Goal: Navigation & Orientation: Find specific page/section

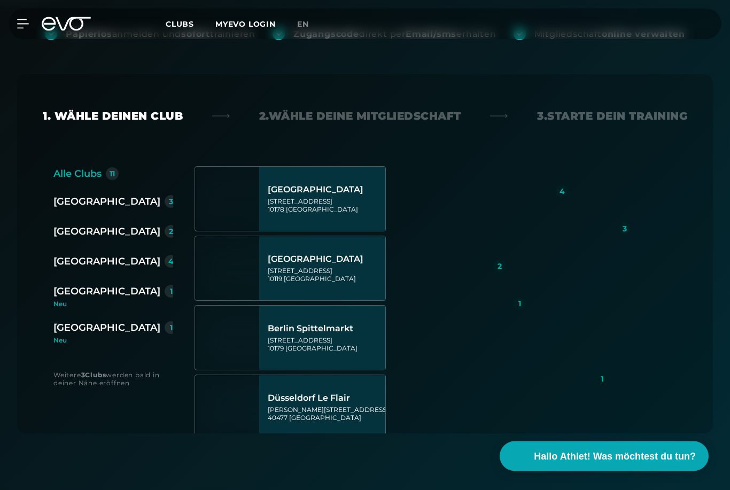
scroll to position [205, 0]
click at [76, 290] on div "[GEOGRAPHIC_DATA]" at bounding box center [106, 291] width 107 height 15
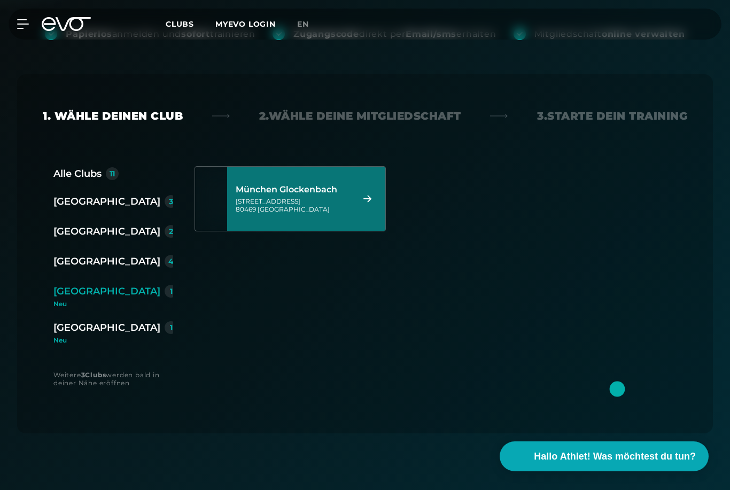
click at [303, 192] on div "München Glockenbach" at bounding box center [293, 189] width 115 height 11
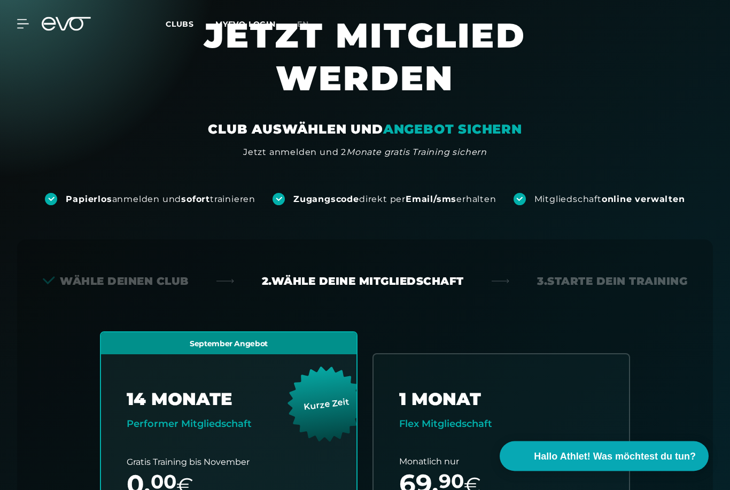
scroll to position [0, 0]
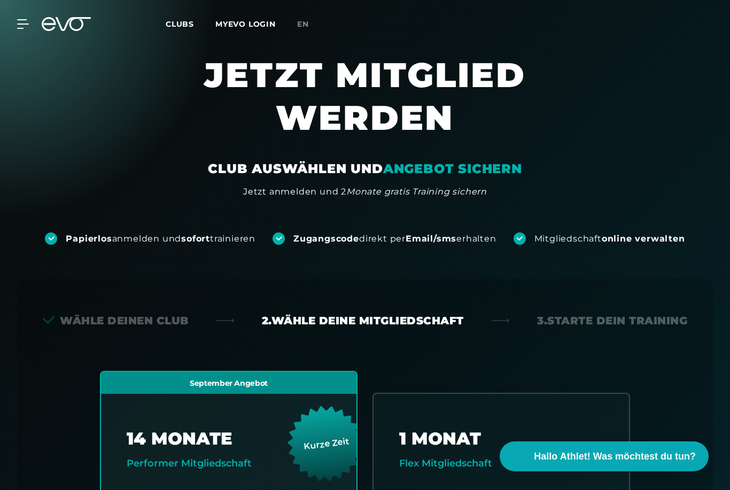
click at [182, 26] on span "Clubs" at bounding box center [180, 24] width 28 height 10
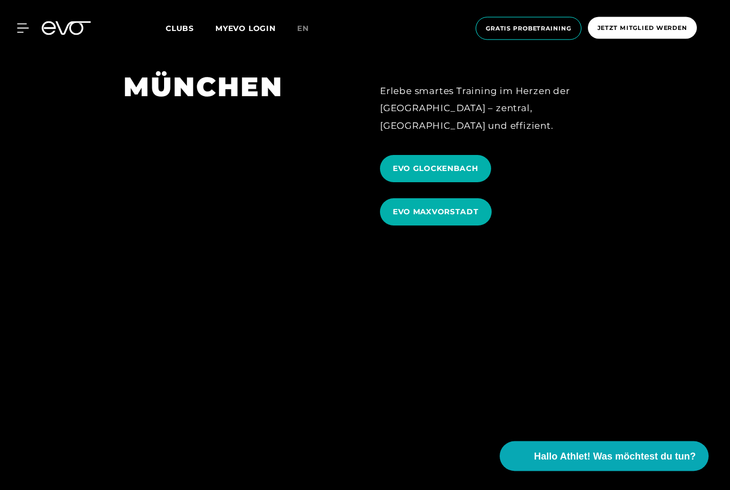
scroll to position [3417, 0]
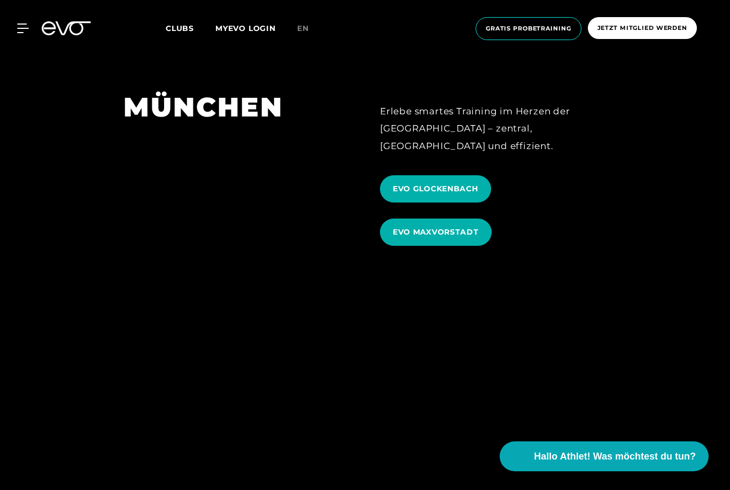
click at [457, 194] on span "EVO GLOCKENBACH" at bounding box center [435, 188] width 85 height 11
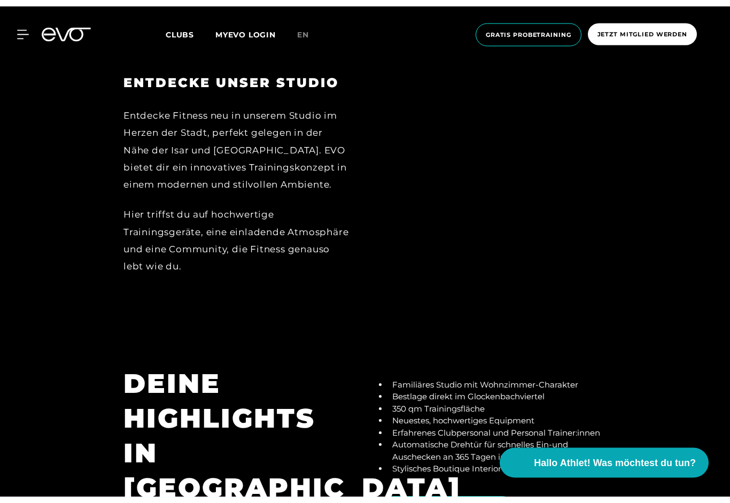
scroll to position [1729, 0]
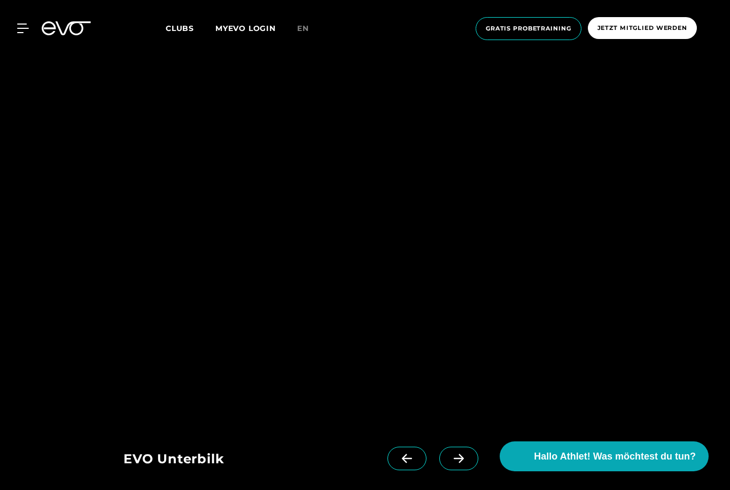
scroll to position [3417, 0]
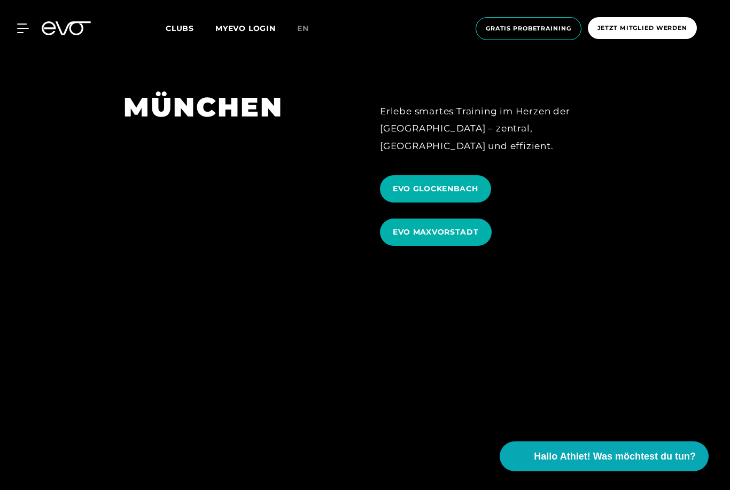
click at [445, 238] on span "EVO MAXVORSTADT" at bounding box center [436, 231] width 86 height 11
